Goal: Transaction & Acquisition: Subscribe to service/newsletter

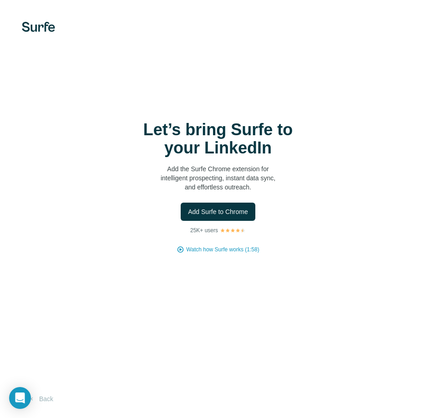
click at [233, 212] on span "Add Surfe to Chrome" at bounding box center [218, 211] width 60 height 9
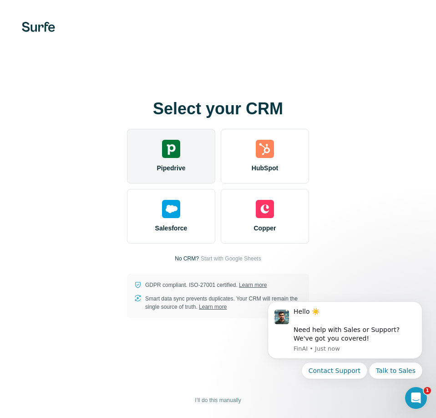
click at [185, 154] on div "Pipedrive" at bounding box center [171, 156] width 88 height 55
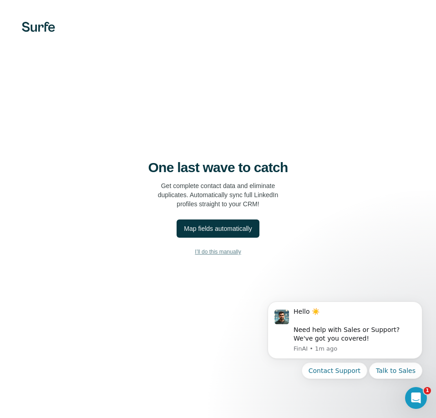
click at [229, 250] on span "I’ll do this manually" at bounding box center [218, 252] width 46 height 8
